Goal: Information Seeking & Learning: Learn about a topic

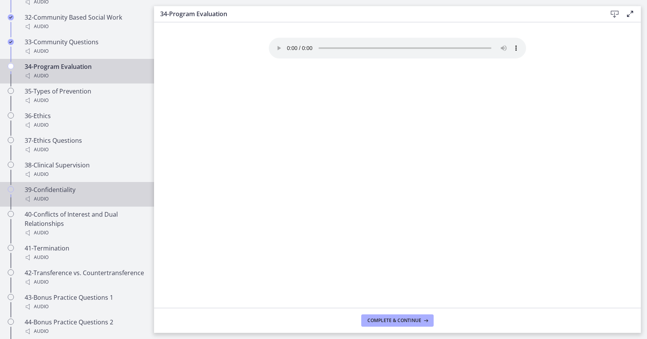
click at [54, 190] on div "39-Confidentiality Audio" at bounding box center [85, 194] width 120 height 18
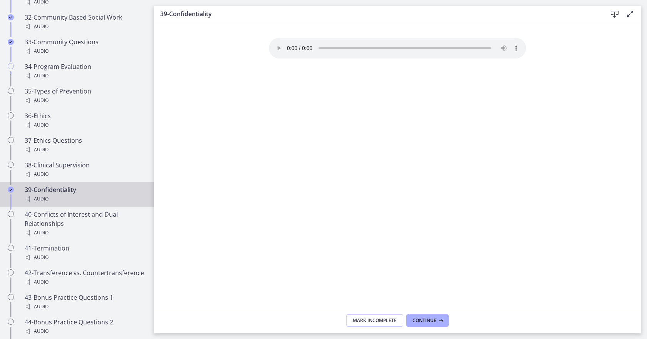
click at [527, 234] on div "Your browser doesn't support the audio element. Download it here" at bounding box center [398, 173] width 270 height 270
click at [427, 322] on span "Continue" at bounding box center [424, 321] width 24 height 6
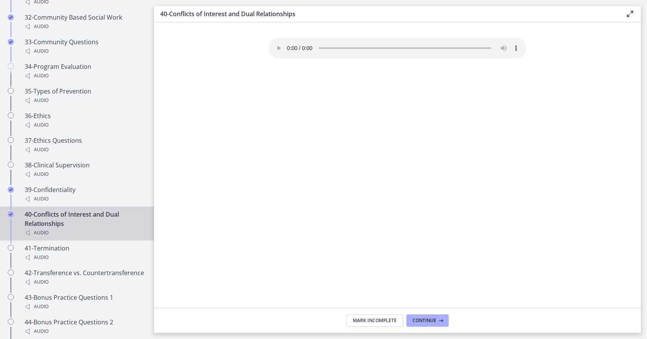
click at [525, 243] on div "Your browser doesn't support the audio element. Download it here" at bounding box center [398, 173] width 270 height 270
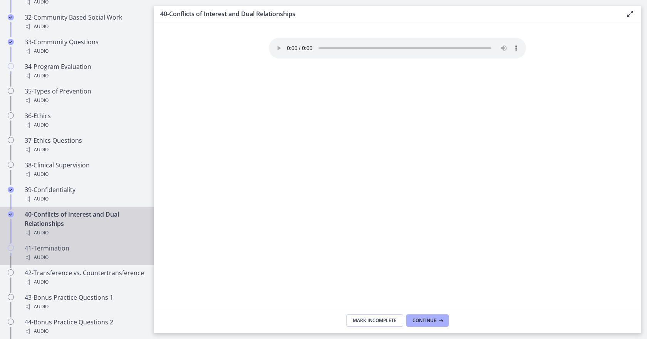
click at [58, 254] on div "Audio" at bounding box center [85, 257] width 120 height 9
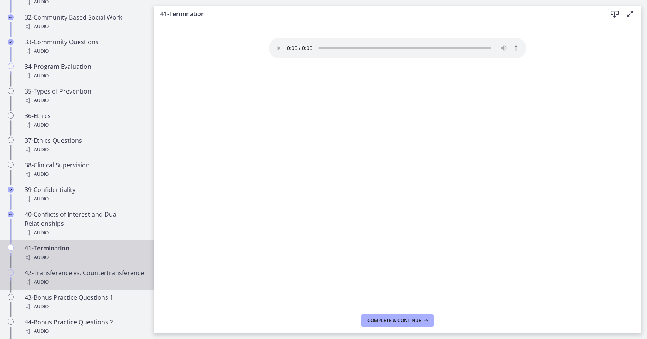
click at [52, 284] on div "42-Transference vs. Countertransference Audio" at bounding box center [85, 277] width 120 height 18
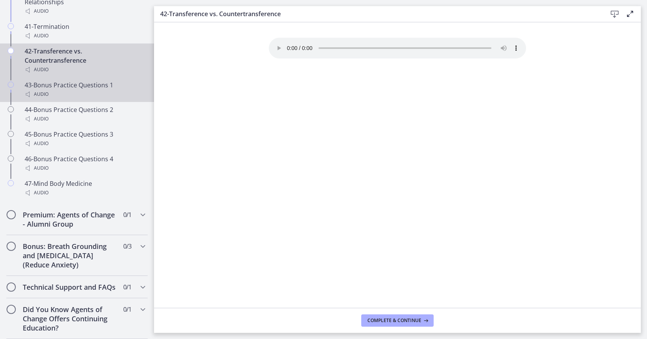
scroll to position [1529, 0]
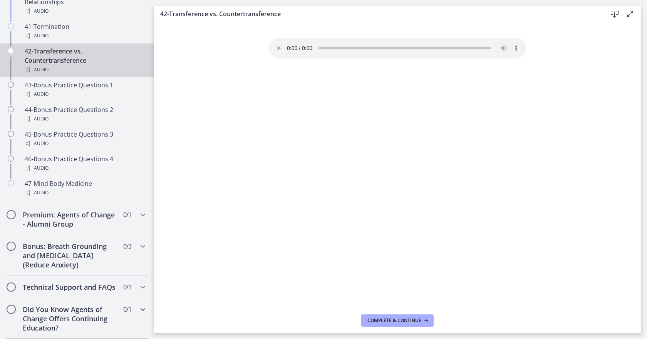
click at [138, 309] on icon "Chapters" at bounding box center [142, 309] width 9 height 9
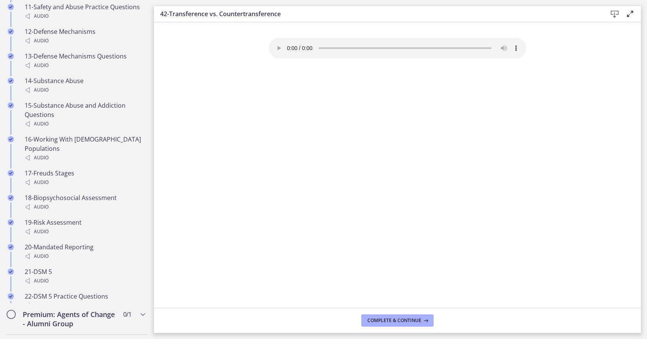
scroll to position [377, 0]
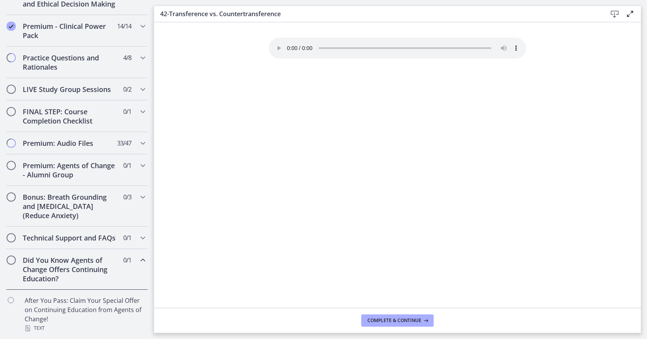
click at [90, 275] on h2 "Did You Know Agents of Change Offers Continuing Education?" at bounding box center [70, 270] width 94 height 28
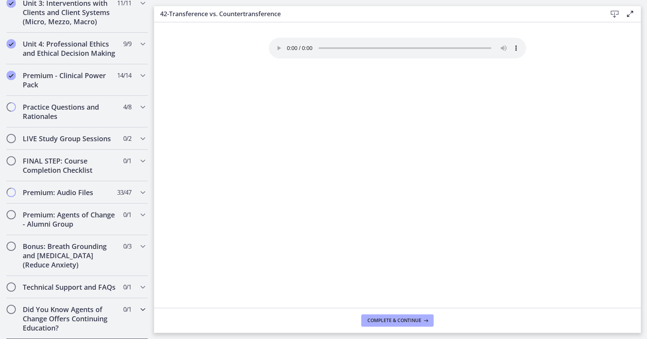
scroll to position [327, 0]
click at [79, 283] on h2 "Technical Support and FAQs" at bounding box center [70, 287] width 94 height 9
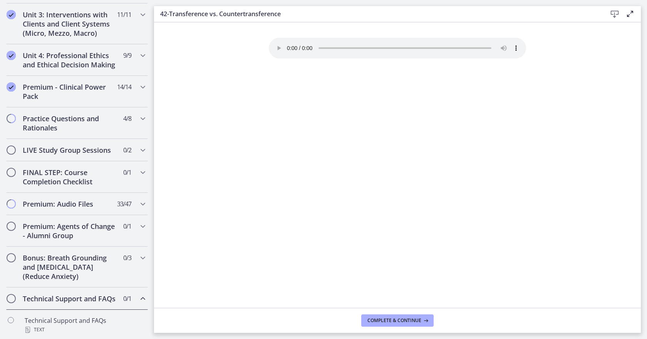
scroll to position [250, 0]
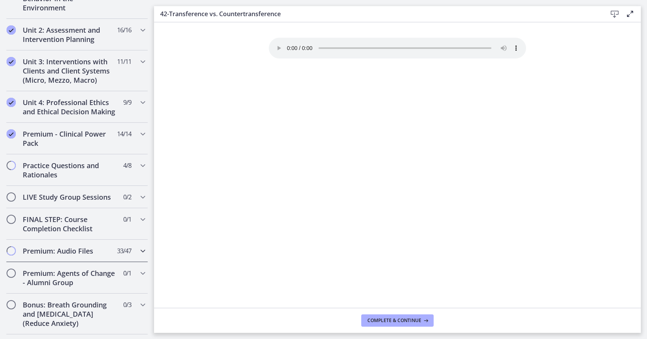
click at [71, 262] on div "Premium: Audio Files 33 / 47 Completed" at bounding box center [77, 251] width 142 height 22
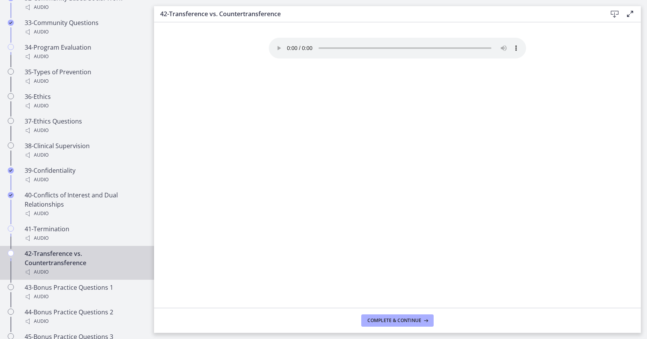
scroll to position [1328, 0]
